Goal: Task Accomplishment & Management: Use online tool/utility

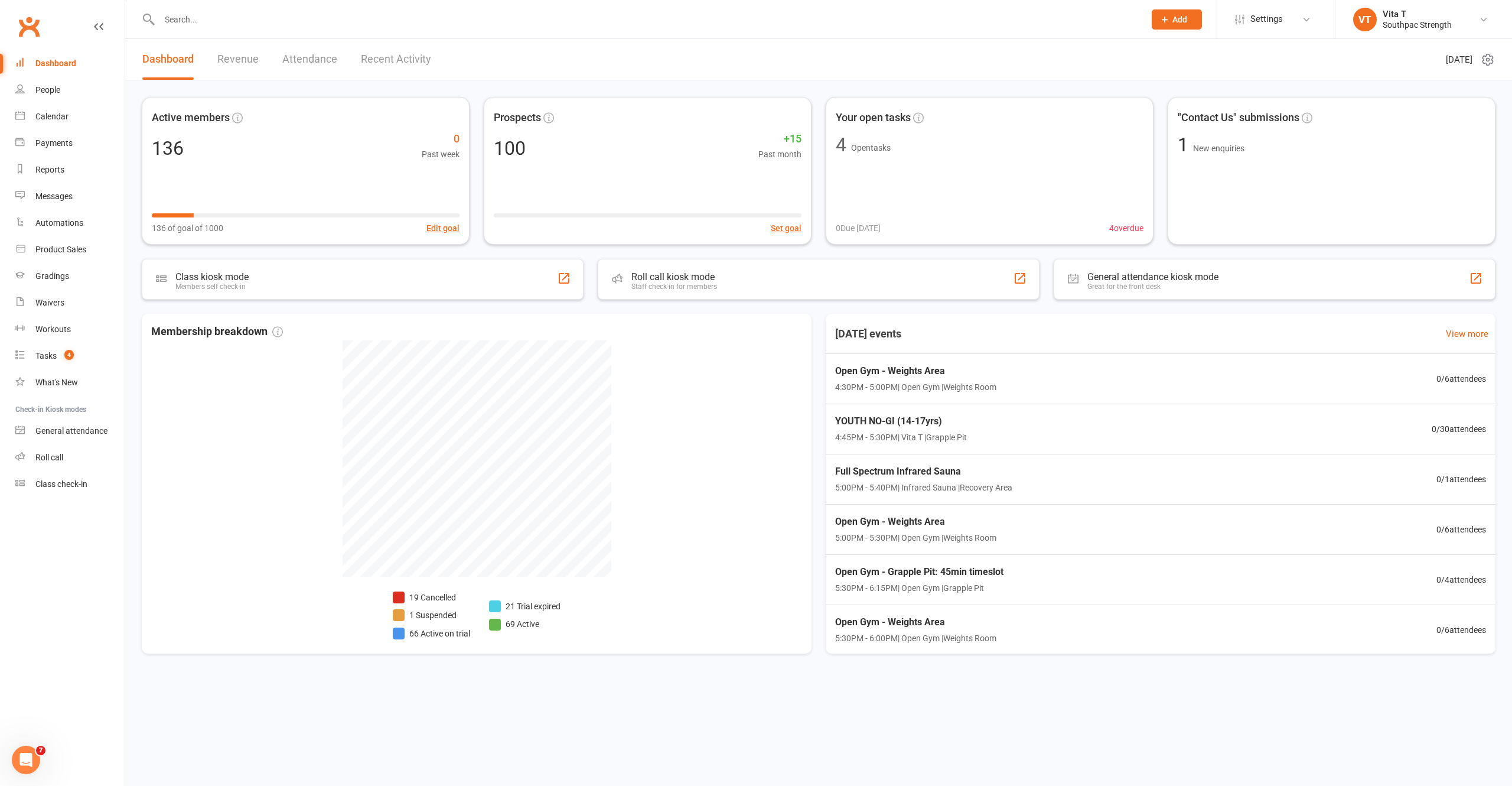
click at [294, 715] on html "Prospect Member Non-attending contact Class / event Appointment Grading event T…" at bounding box center [756, 357] width 1512 height 715
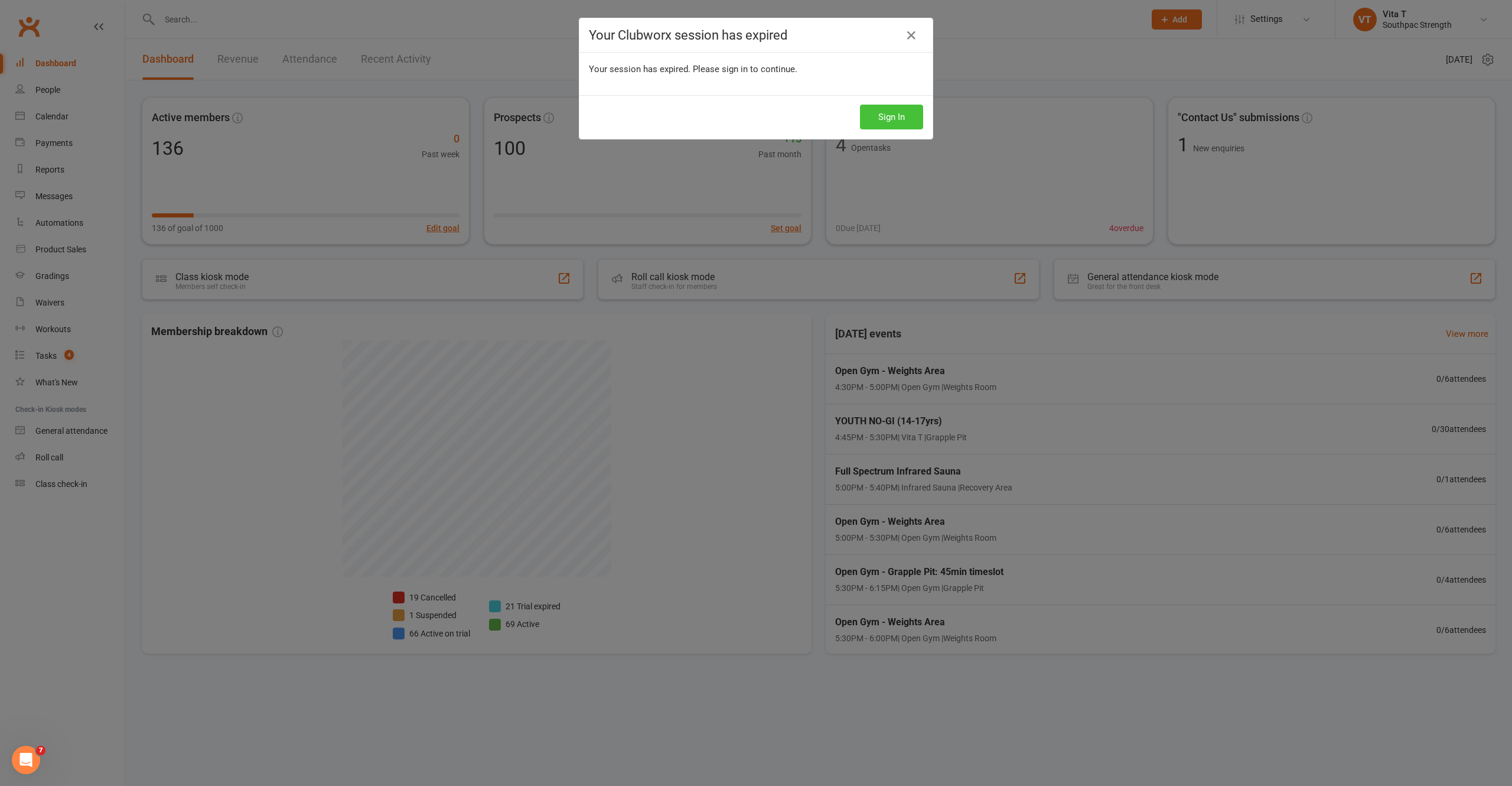
click at [891, 116] on button "Sign In" at bounding box center [891, 117] width 63 height 25
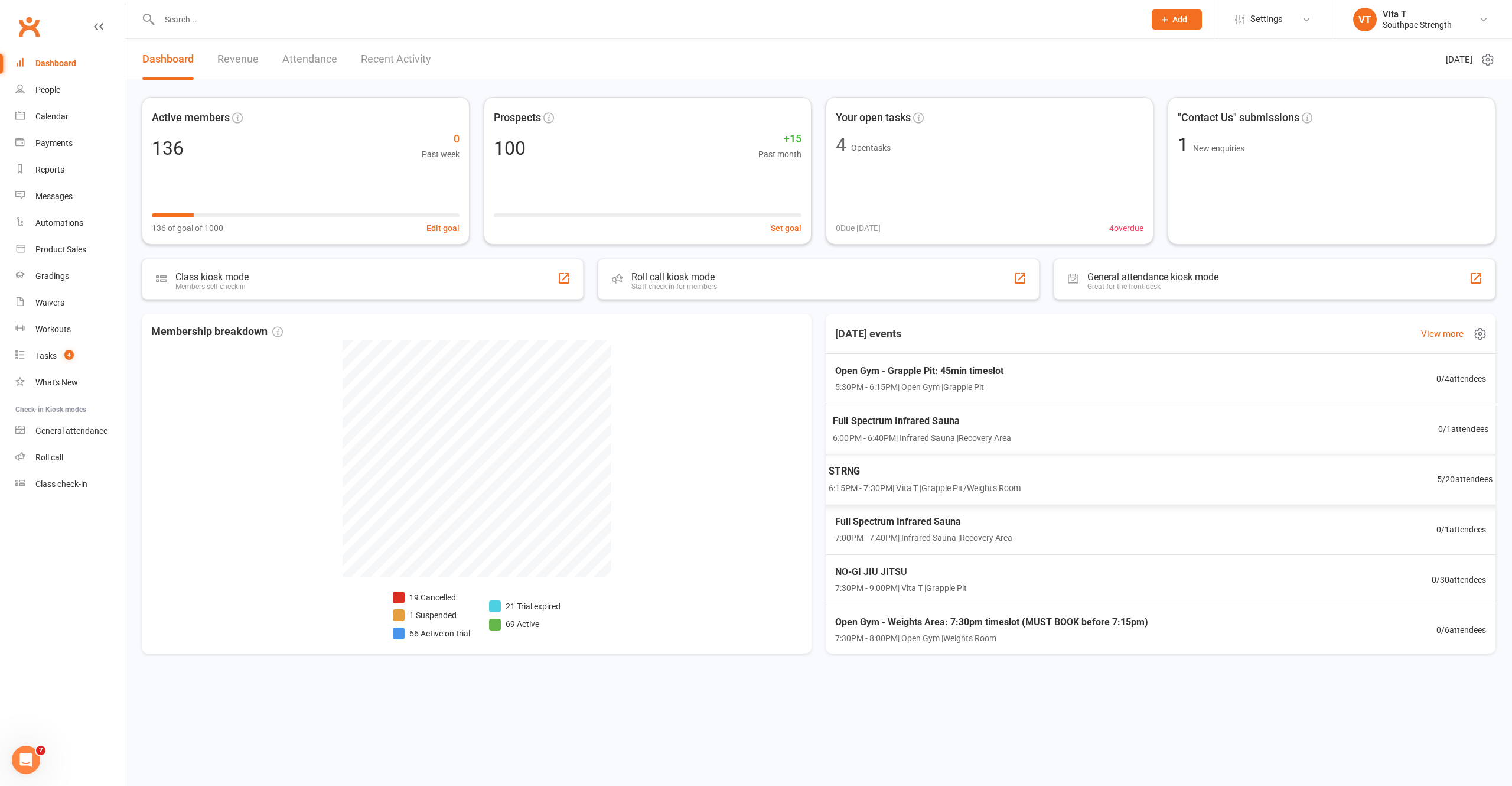
click at [1085, 464] on div "STRNG 6:15PM - 7:30PM | Vita T | Grapple Pit/Weights Room 5 / 20 attendees" at bounding box center [1161, 479] width 693 height 51
click at [988, 483] on span "6:15PM - 7:30PM | Vita T | Grapple Pit/Weights Room" at bounding box center [925, 487] width 192 height 14
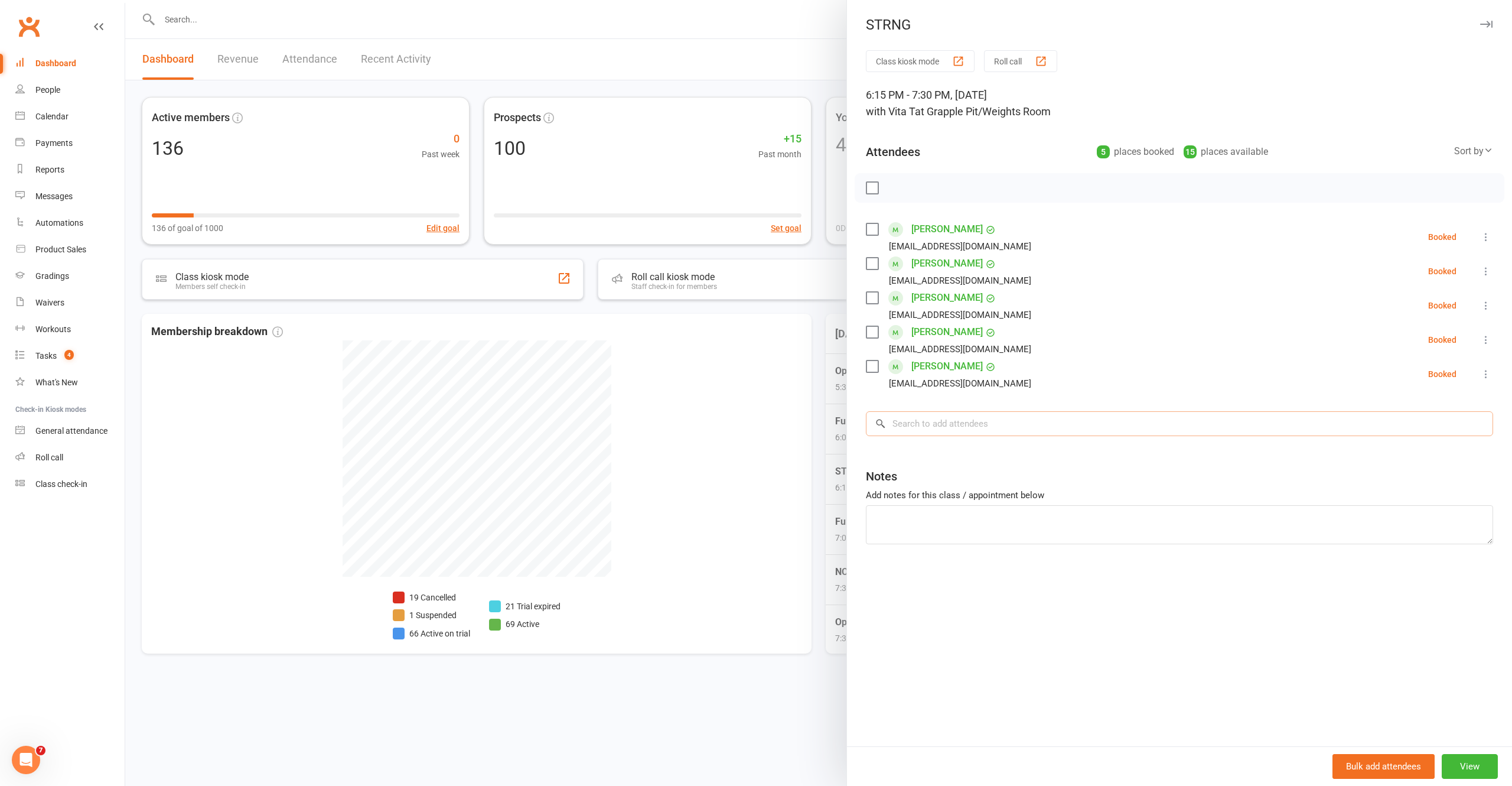
click at [933, 427] on input "search" at bounding box center [1180, 423] width 627 height 25
type input "Gisele"
click at [988, 452] on span "gmasunfeleti@gmail.com" at bounding box center [1016, 447] width 120 height 9
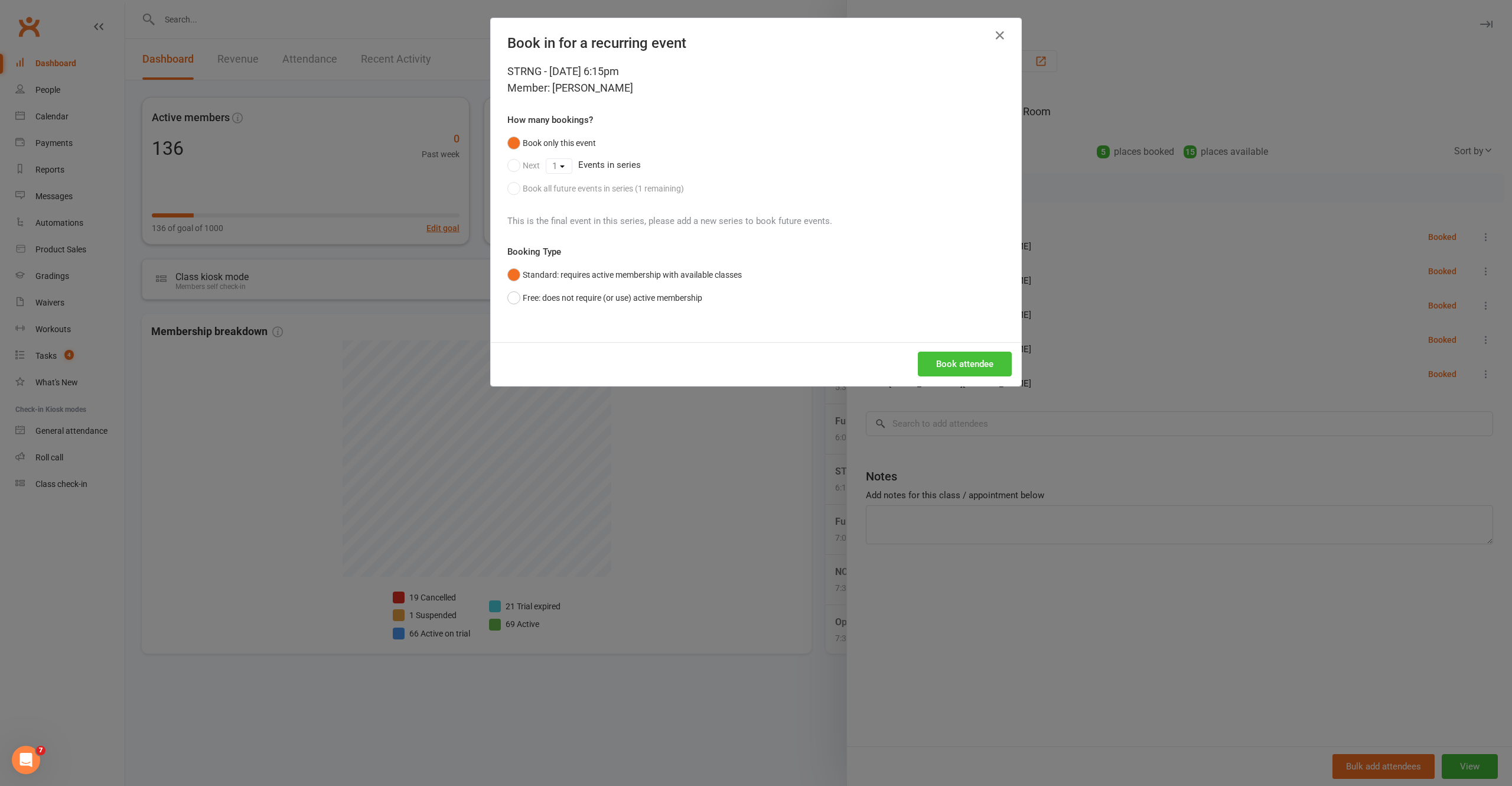
click at [986, 365] on button "Book attendee" at bounding box center [965, 363] width 94 height 25
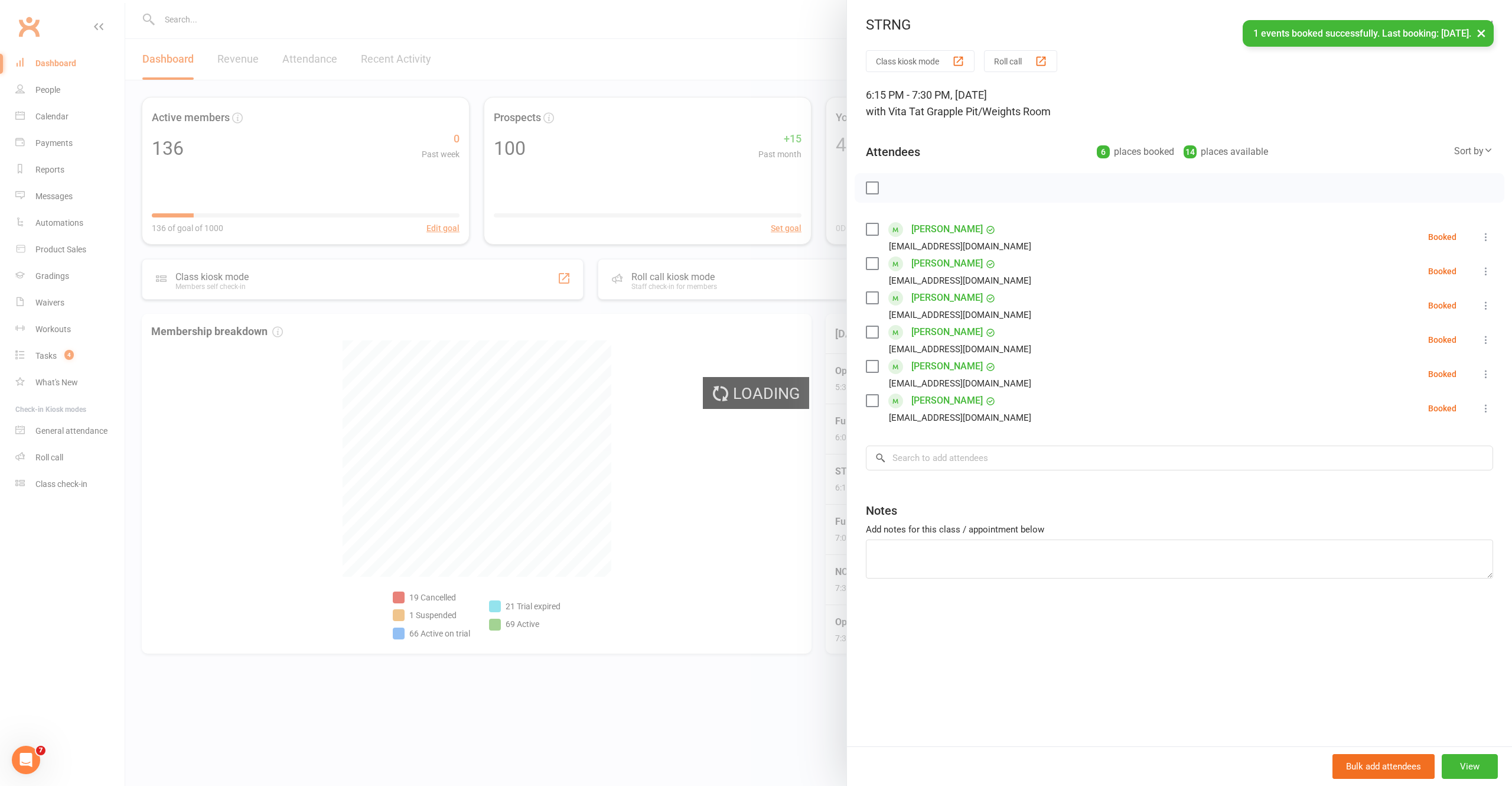
click at [1002, 435] on div "Class kiosk mode Roll call 6:15 PM - 7:30 PM, Monday, October, 13, 2025 with Vi…" at bounding box center [1179, 398] width 665 height 696
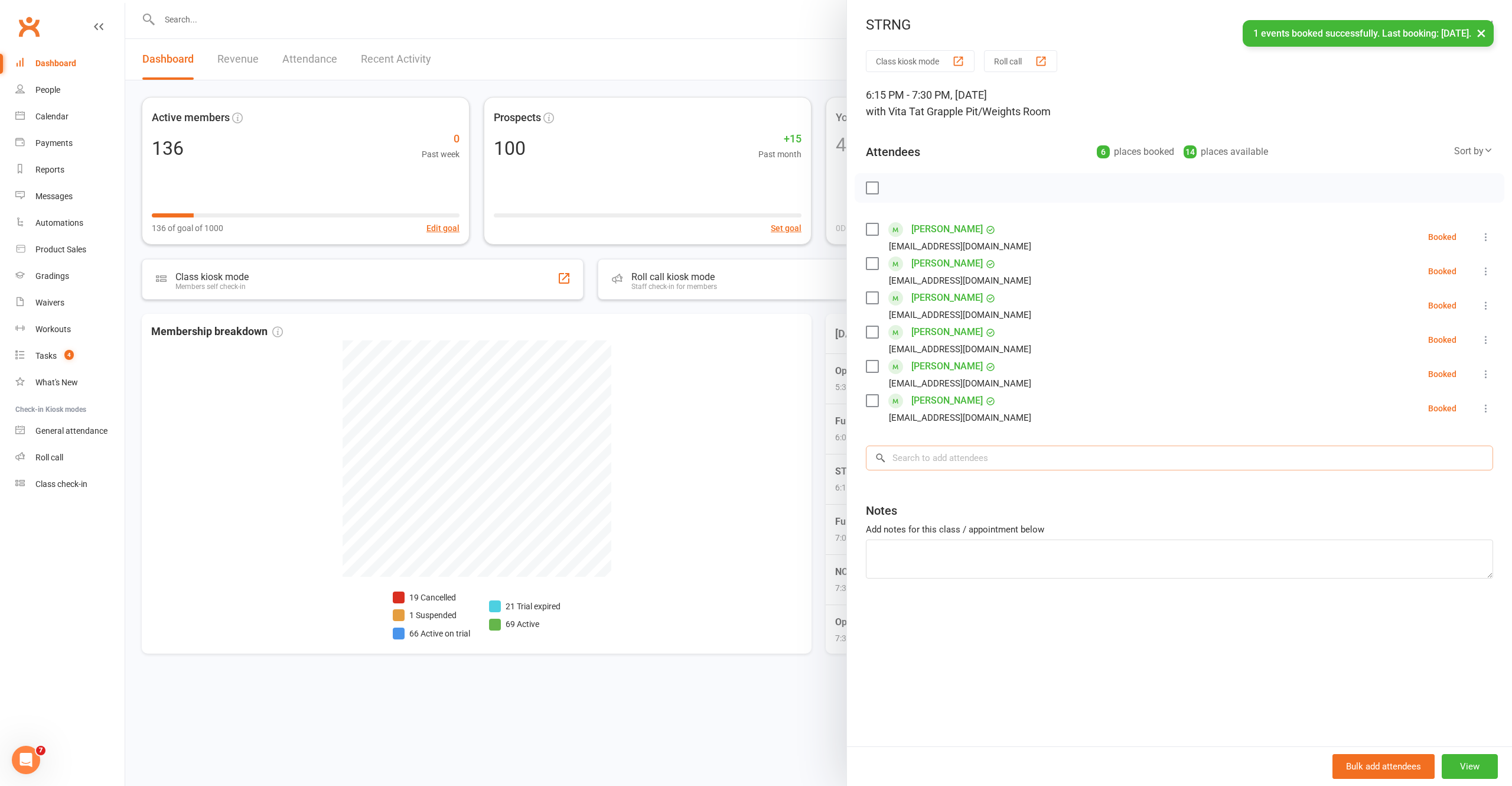
click at [1007, 452] on input "search" at bounding box center [1180, 457] width 627 height 25
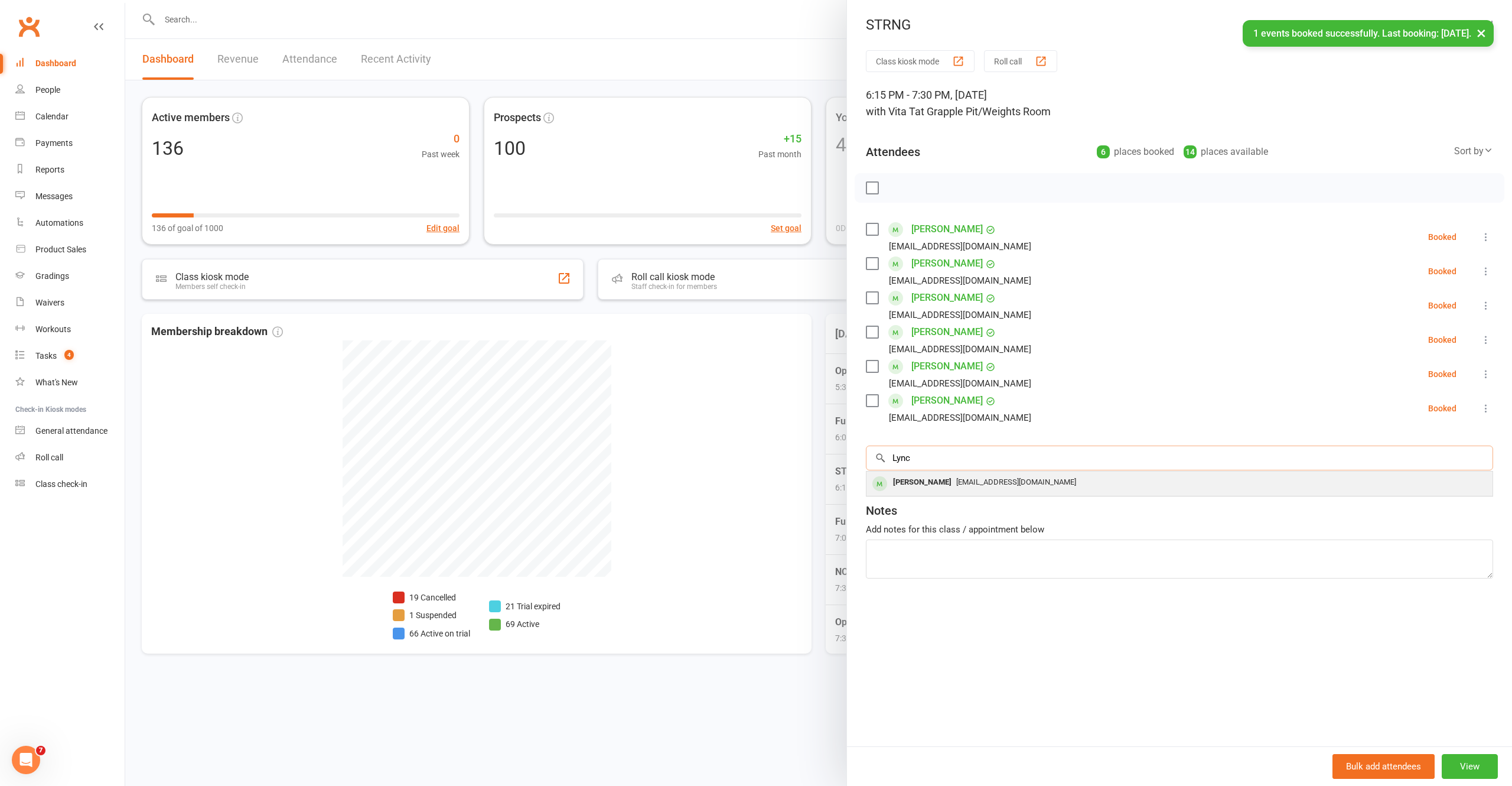
type input "Lync"
click at [996, 483] on span "lyncolncliffe10@gmail.com" at bounding box center [1016, 482] width 120 height 9
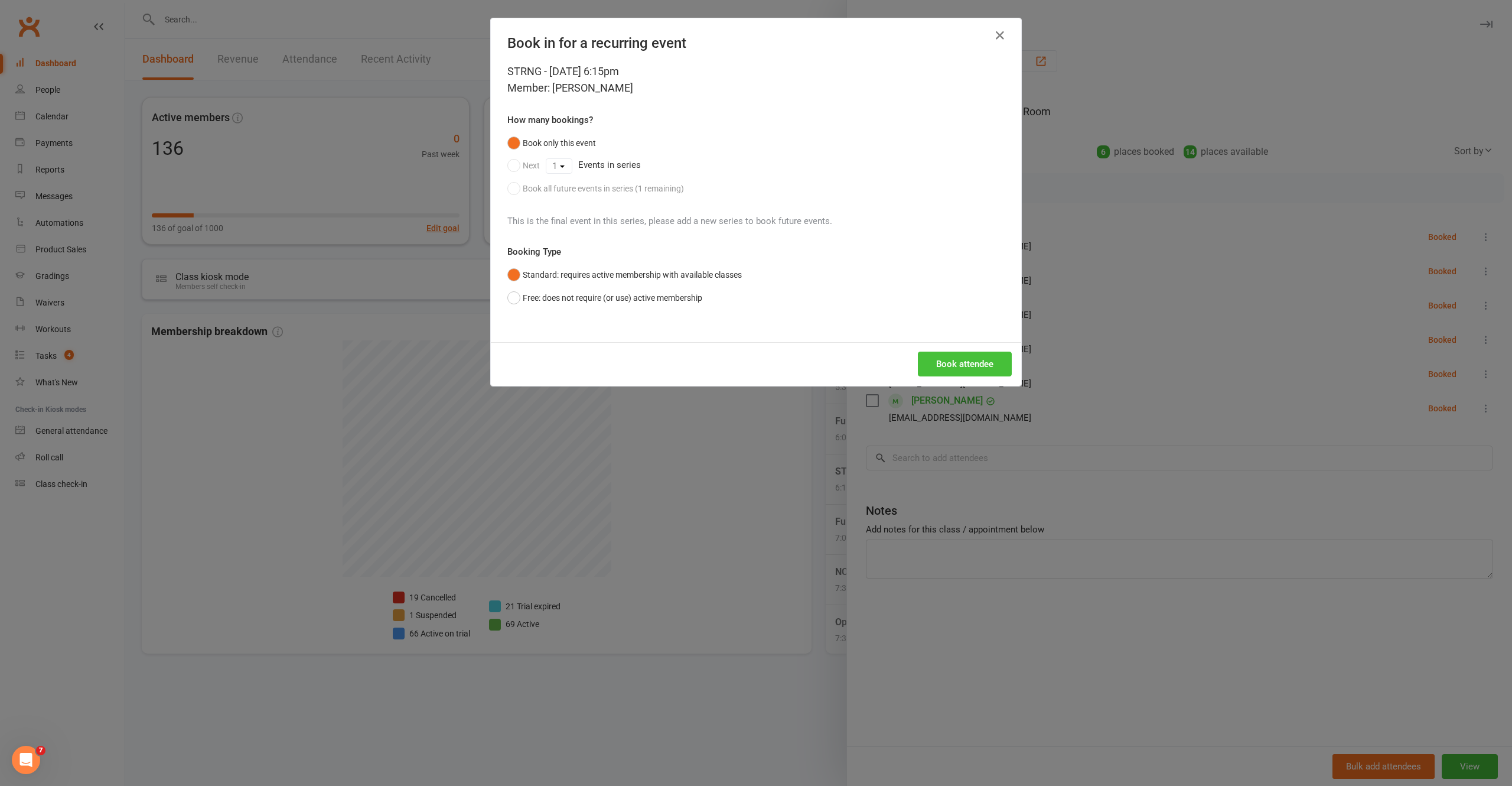
click at [949, 372] on button "Book attendee" at bounding box center [965, 363] width 94 height 25
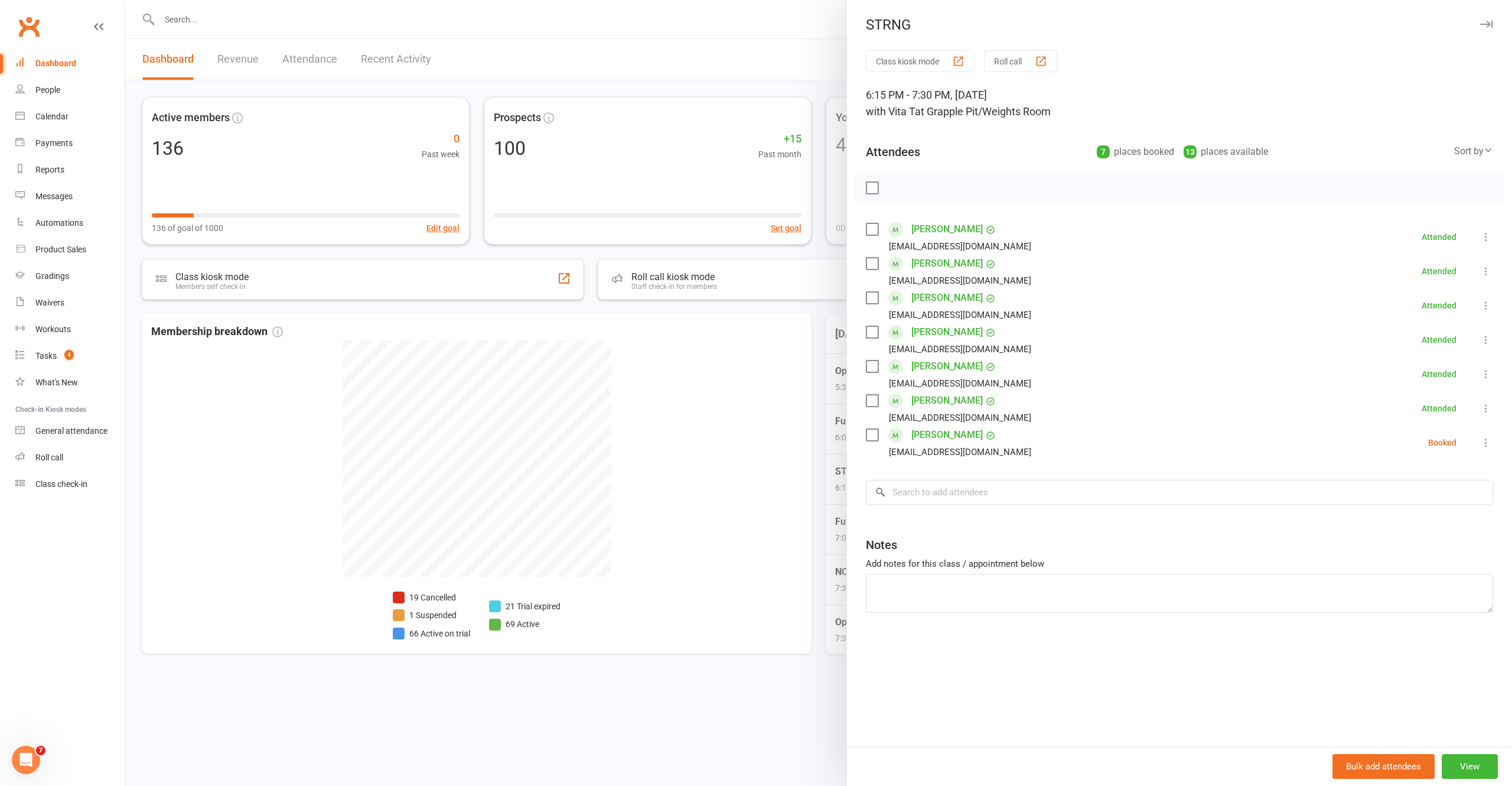
click at [632, 662] on div at bounding box center [819, 393] width 1387 height 786
